Goal: Task Accomplishment & Management: Use online tool/utility

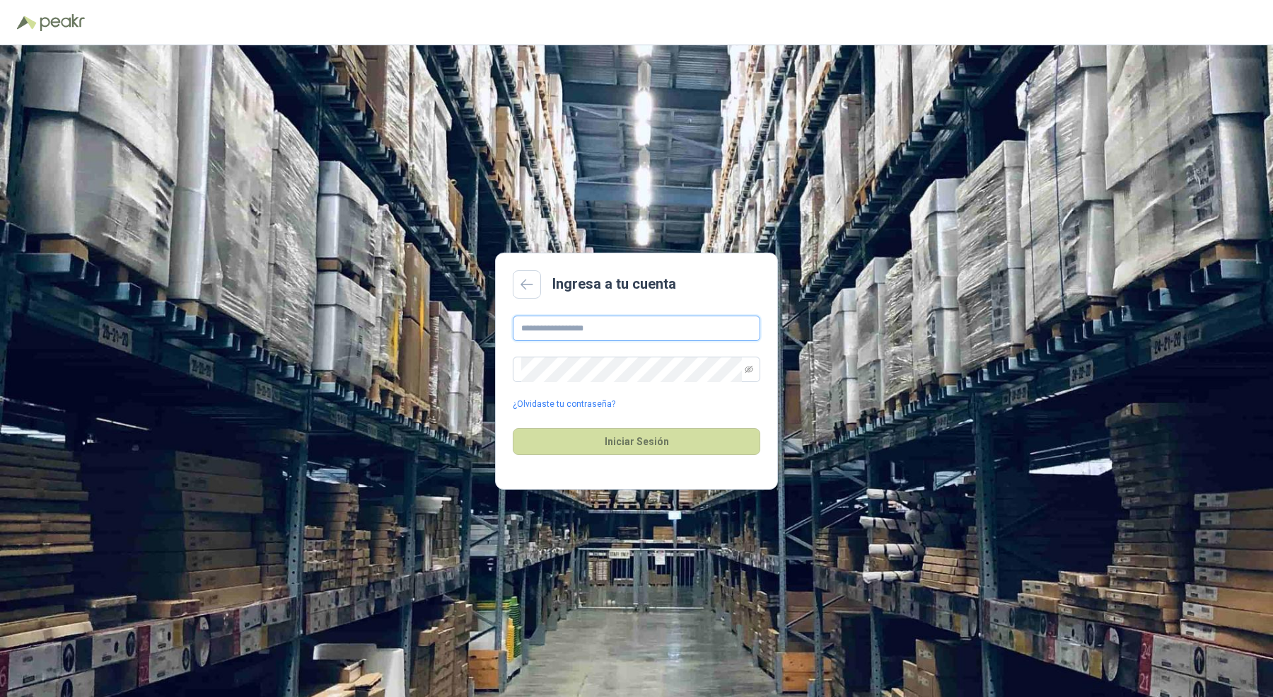
click at [597, 328] on input "text" at bounding box center [637, 327] width 248 height 25
type input "**********"
click at [614, 446] on button "Iniciar Sesión" at bounding box center [637, 441] width 248 height 27
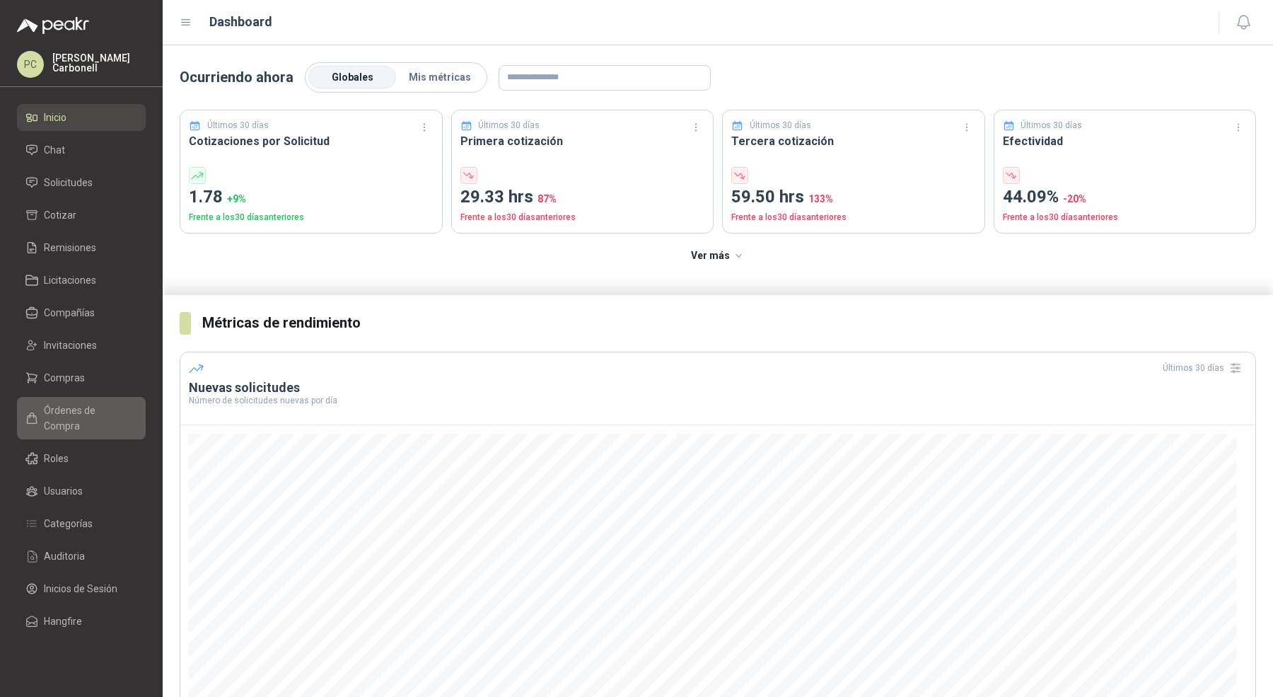
click at [87, 415] on span "Órdenes de Compra" at bounding box center [88, 417] width 88 height 31
